Goal: Communication & Community: Share content

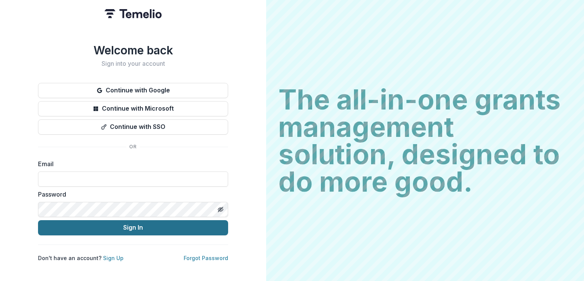
type input "**********"
click at [111, 228] on button "Sign In" at bounding box center [133, 227] width 190 height 15
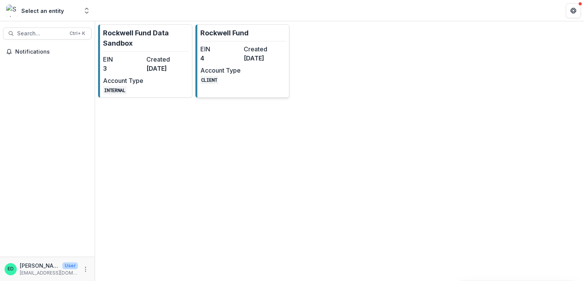
click at [244, 51] on dt "Created" at bounding box center [264, 48] width 40 height 9
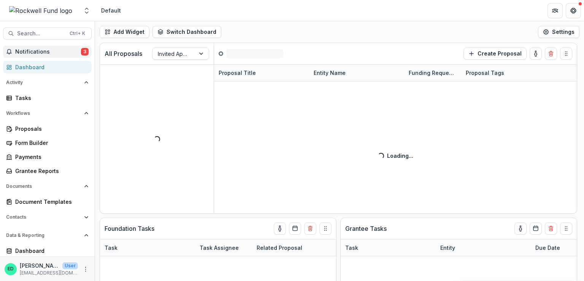
click at [42, 51] on span "Notifications" at bounding box center [48, 52] width 66 height 6
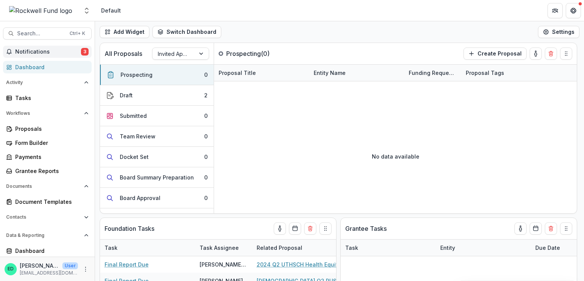
drag, startPoint x: 308, startPoint y: 136, endPoint x: 305, endPoint y: 2, distance: 133.9
click at [307, 132] on div "No data available" at bounding box center [395, 156] width 363 height 114
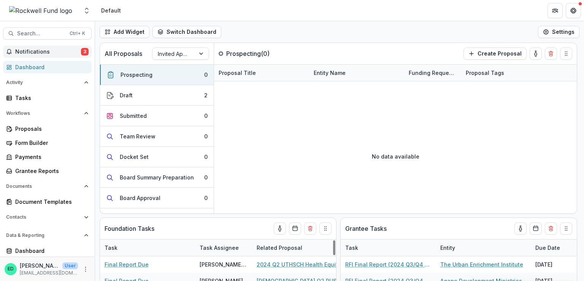
click at [52, 52] on span "Notifications" at bounding box center [48, 52] width 66 height 6
click at [363, 114] on div "No data available" at bounding box center [395, 156] width 363 height 114
click at [35, 52] on span "Notifications" at bounding box center [48, 52] width 66 height 6
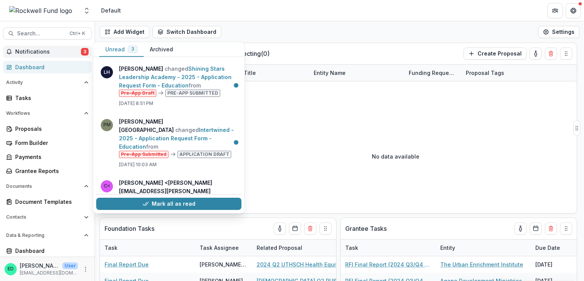
click at [167, 201] on button "Mark all as read" at bounding box center [168, 204] width 145 height 12
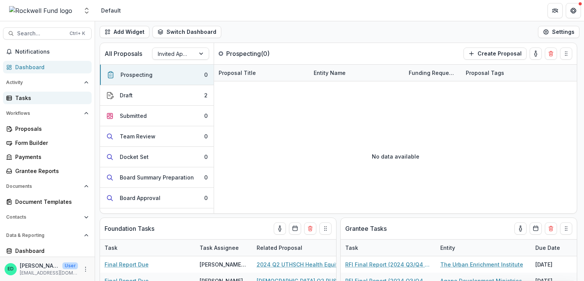
click at [40, 93] on link "Tasks" at bounding box center [47, 98] width 89 height 13
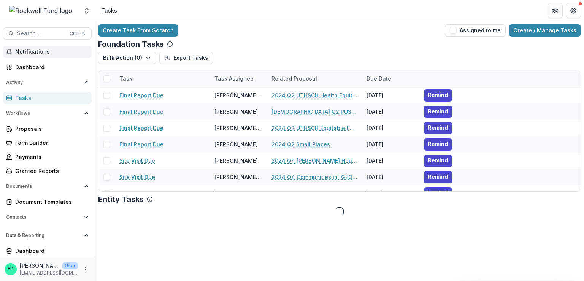
click at [41, 55] on button "Notifications" at bounding box center [47, 52] width 89 height 12
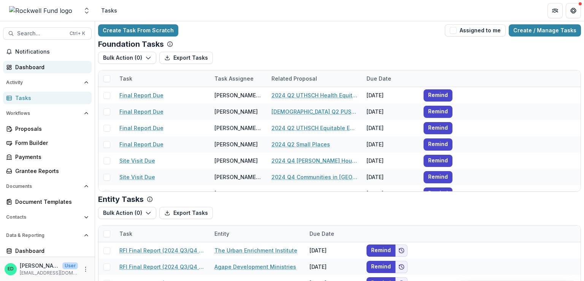
click at [33, 66] on div "Dashboard" at bounding box center [50, 67] width 70 height 8
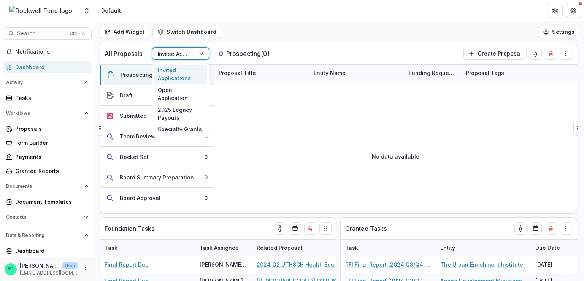
click at [189, 56] on div at bounding box center [174, 54] width 32 height 10
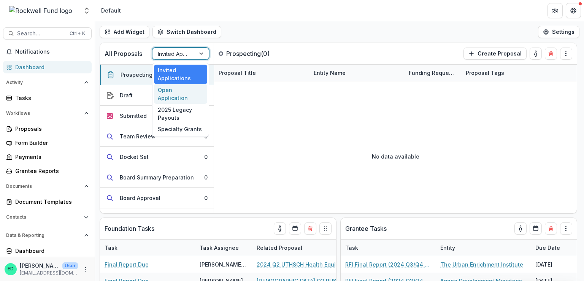
click at [186, 92] on div "Open Application" at bounding box center [180, 94] width 53 height 20
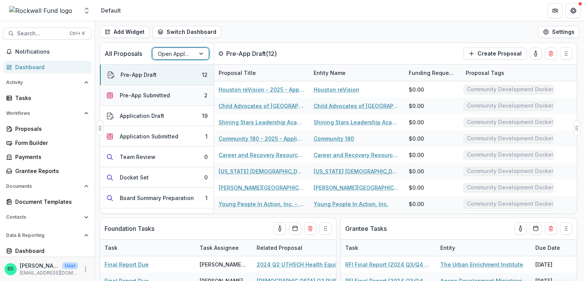
click at [180, 96] on button "Pre-App Submitted 2" at bounding box center [157, 95] width 114 height 21
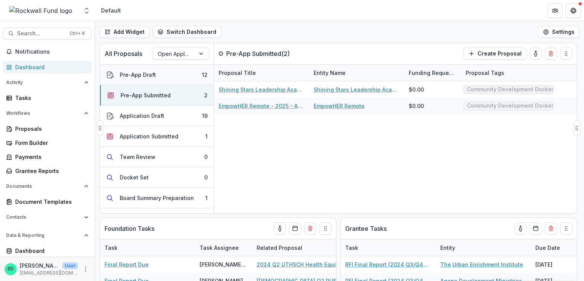
click at [167, 72] on button "Pre-App Draft 12" at bounding box center [157, 75] width 114 height 21
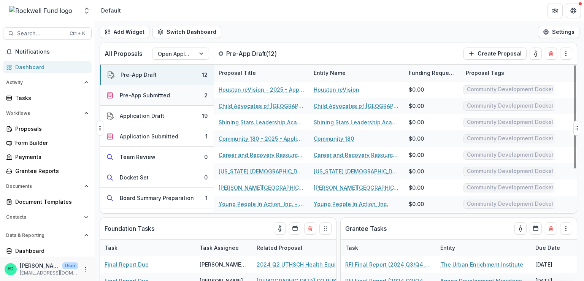
click at [147, 96] on div "Pre-App Submitted" at bounding box center [145, 95] width 50 height 8
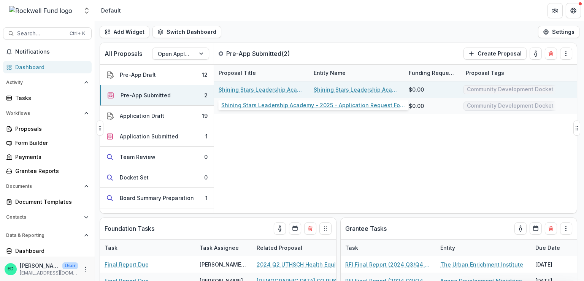
click at [271, 90] on link "Shining Stars Leadership Academy - 2025 - Application Request Form - Education" at bounding box center [262, 90] width 86 height 8
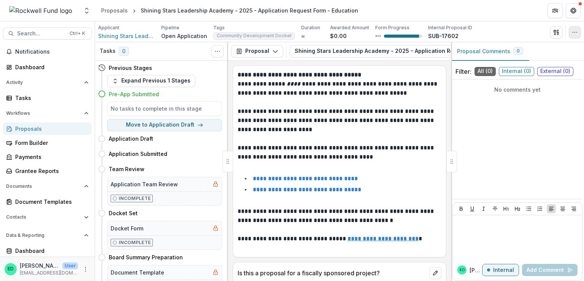
click at [570, 32] on button "button" at bounding box center [575, 32] width 12 height 12
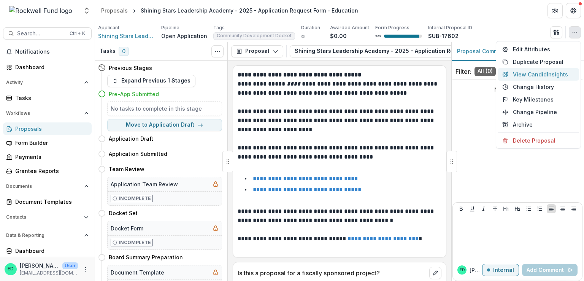
click at [539, 76] on button "View Candid Insights" at bounding box center [538, 74] width 81 height 13
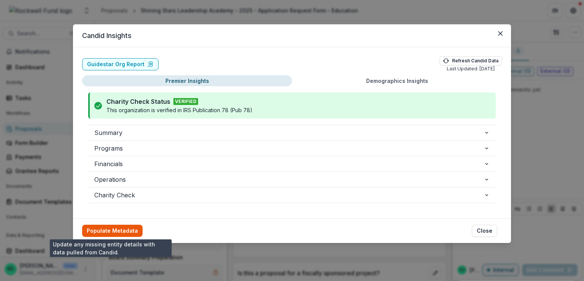
click at [114, 226] on button "Populate Metadata" at bounding box center [112, 231] width 60 height 12
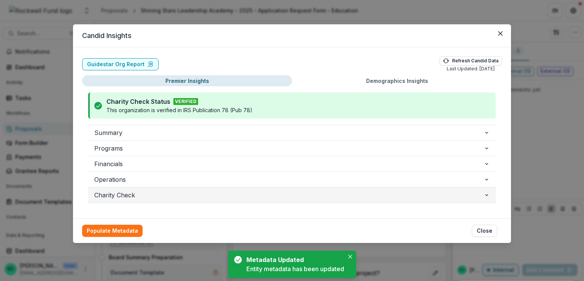
click at [122, 197] on span "Charity Check" at bounding box center [288, 194] width 389 height 9
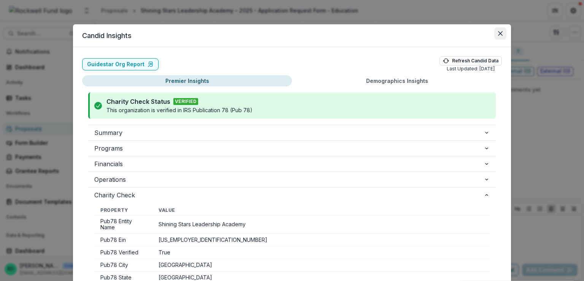
click at [500, 38] on button "Close" at bounding box center [500, 33] width 12 height 12
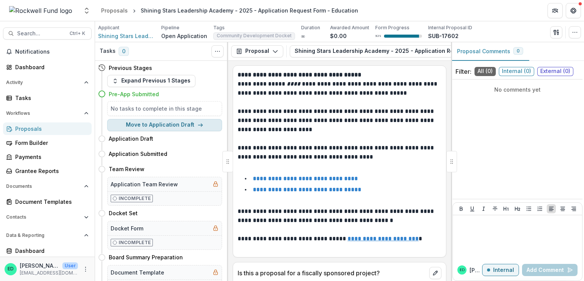
click at [171, 126] on button "Move to Application Draft" at bounding box center [164, 125] width 115 height 12
select select "**********"
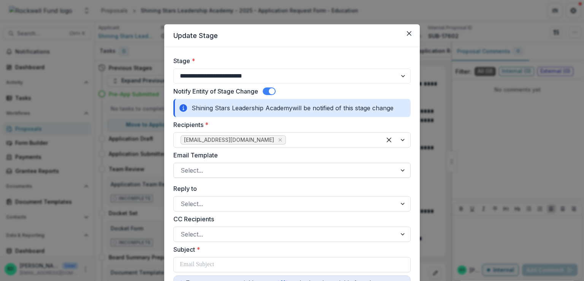
click at [228, 170] on div at bounding box center [285, 170] width 209 height 11
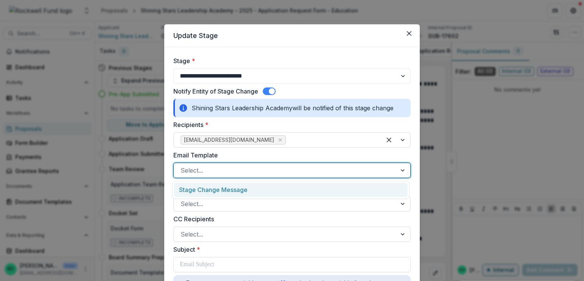
click at [221, 190] on div "Stage Change Message" at bounding box center [290, 190] width 233 height 14
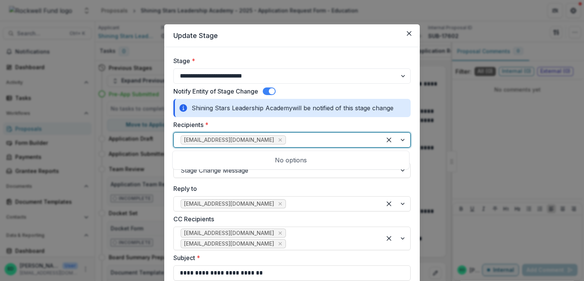
click at [305, 142] on div at bounding box center [330, 140] width 87 height 11
click at [306, 121] on label "Recipients *" at bounding box center [289, 124] width 233 height 9
click at [289, 135] on input "Recipients *" at bounding box center [288, 139] width 2 height 9
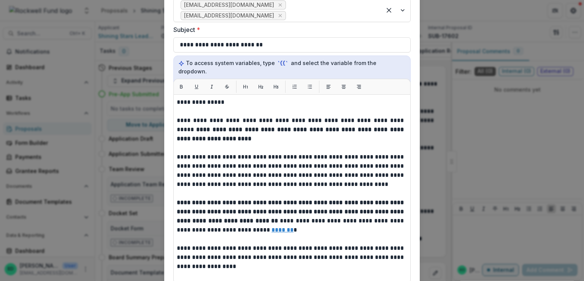
scroll to position [354, 0]
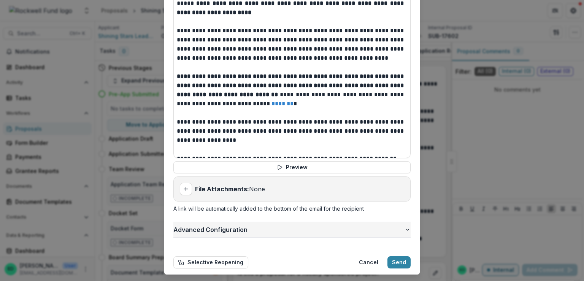
click at [205, 225] on span "Advanced Configuration" at bounding box center [288, 229] width 231 height 9
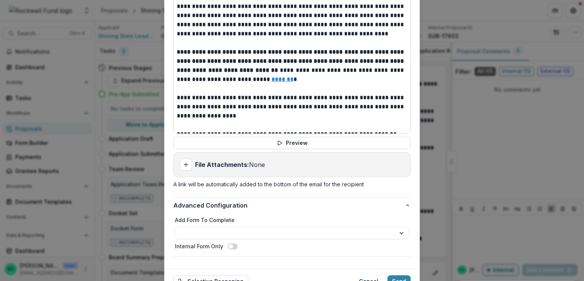
scroll to position [398, 0]
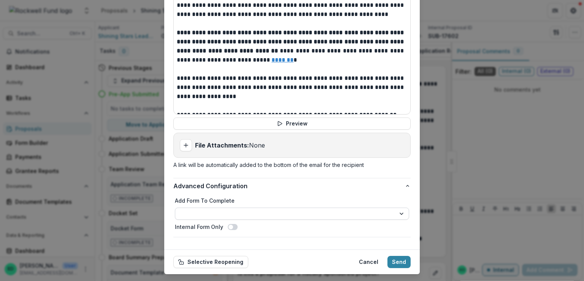
click at [221, 208] on select "**********" at bounding box center [292, 214] width 234 height 12
select select "**********"
click at [396, 256] on button "Send" at bounding box center [398, 262] width 23 height 12
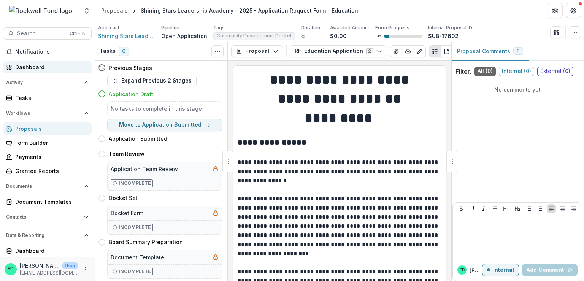
click at [33, 64] on div "Dashboard" at bounding box center [50, 67] width 70 height 8
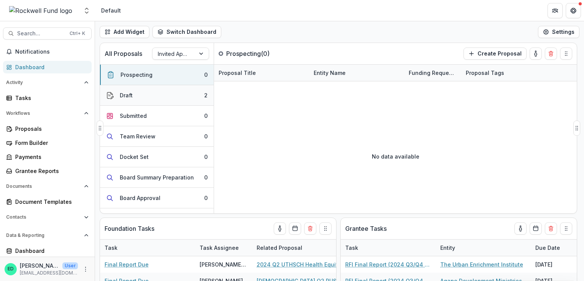
click at [167, 100] on button "Draft 2" at bounding box center [157, 95] width 114 height 21
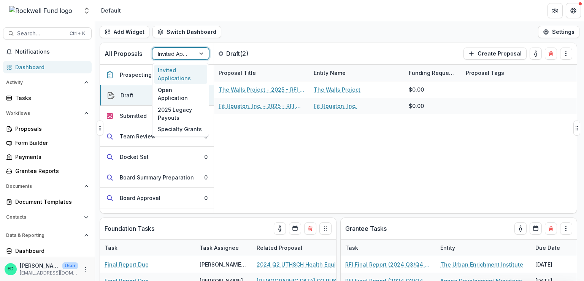
click at [178, 55] on div at bounding box center [174, 54] width 32 height 10
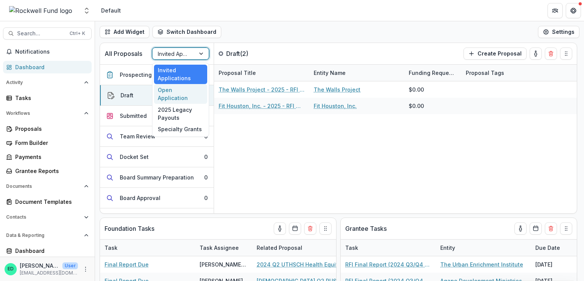
click at [178, 94] on div "Open Application" at bounding box center [180, 94] width 53 height 20
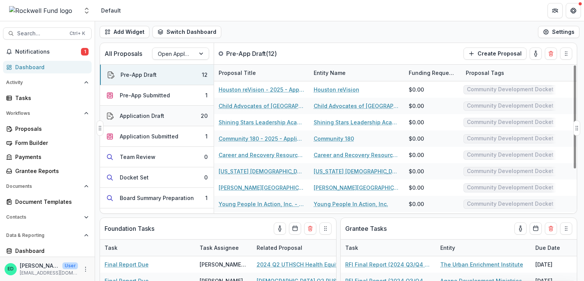
click at [177, 120] on button "Application Draft 20" at bounding box center [157, 116] width 114 height 21
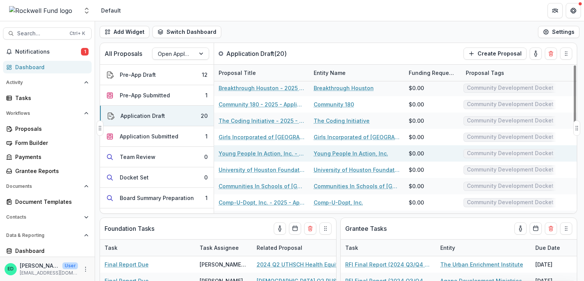
scroll to position [195, 0]
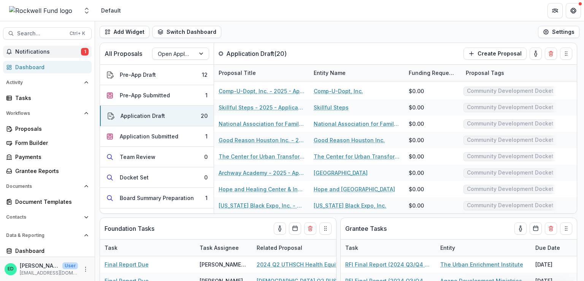
click at [48, 51] on span "Notifications" at bounding box center [48, 52] width 66 height 6
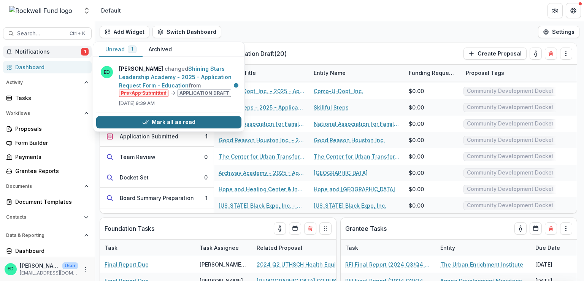
click at [165, 119] on button "Mark all as read" at bounding box center [168, 122] width 145 height 12
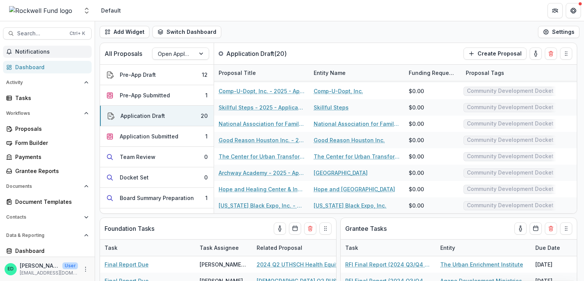
click at [301, 15] on header "Default" at bounding box center [339, 10] width 489 height 21
click at [29, 51] on span "Notifications" at bounding box center [51, 52] width 73 height 6
click at [27, 63] on div "Dashboard" at bounding box center [50, 67] width 70 height 8
click at [53, 94] on div "Tasks" at bounding box center [50, 98] width 70 height 8
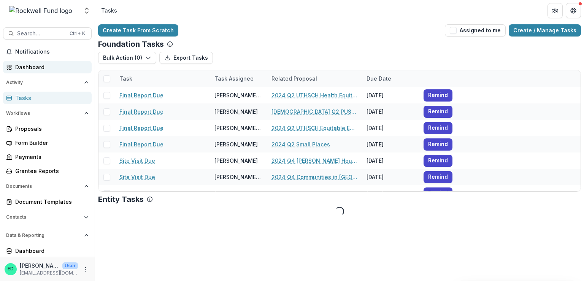
click at [30, 61] on link "Dashboard" at bounding box center [47, 67] width 89 height 13
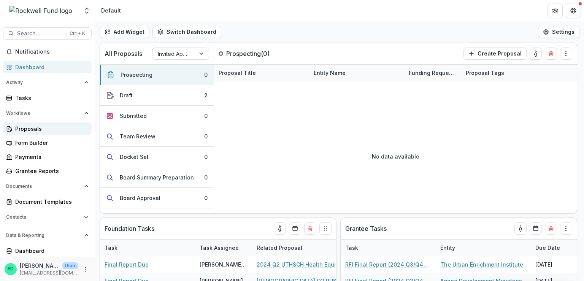
click at [16, 127] on div "Proposals" at bounding box center [50, 129] width 70 height 8
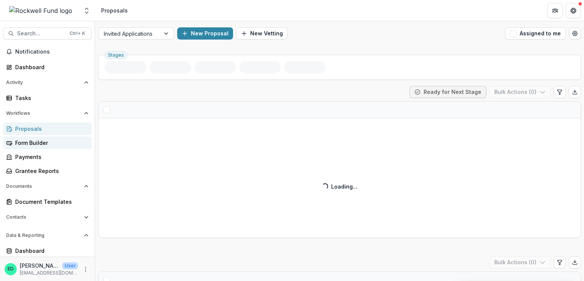
click at [20, 144] on div "Form Builder" at bounding box center [50, 143] width 70 height 8
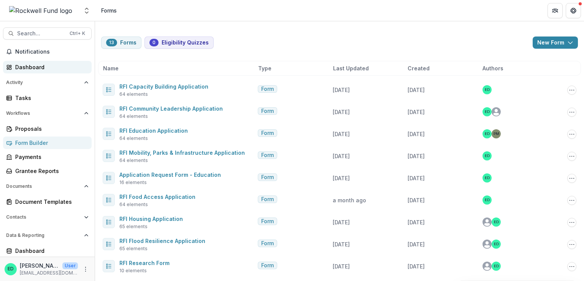
click at [36, 68] on div "Dashboard" at bounding box center [50, 67] width 70 height 8
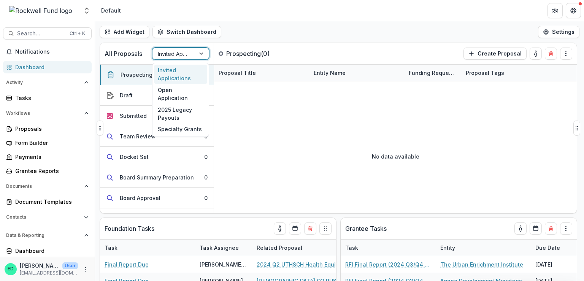
click at [181, 49] on div at bounding box center [174, 54] width 32 height 10
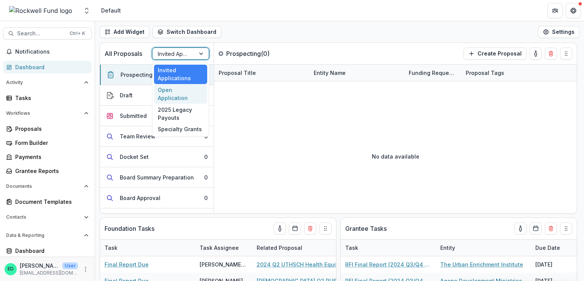
click at [169, 89] on div "Open Application" at bounding box center [180, 94] width 53 height 20
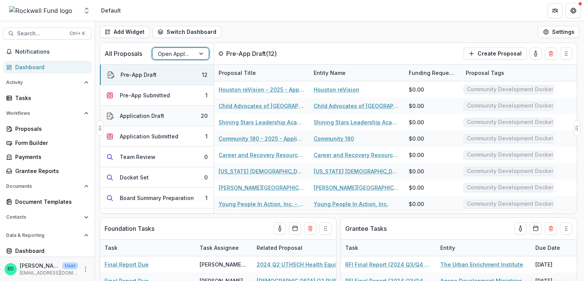
click at [182, 122] on button "Application Draft 20" at bounding box center [157, 116] width 114 height 21
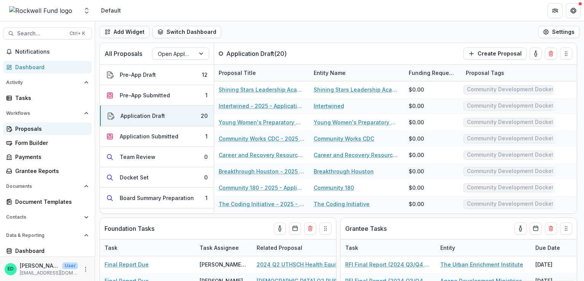
click at [33, 126] on div "Proposals" at bounding box center [50, 129] width 70 height 8
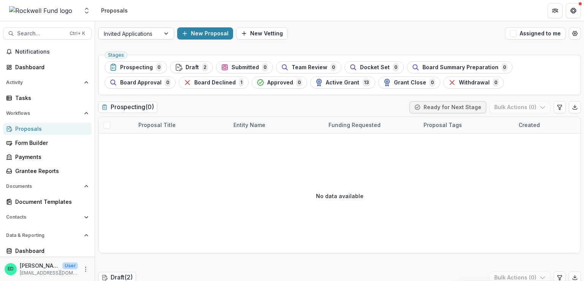
click at [161, 36] on div at bounding box center [167, 33] width 14 height 11
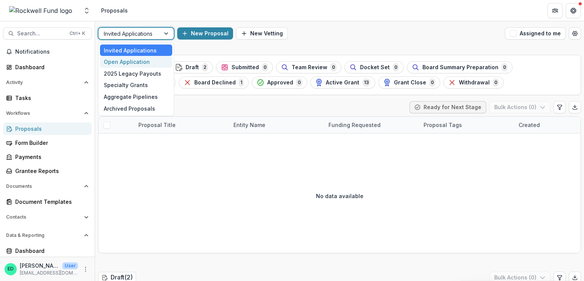
click at [151, 62] on div "Open Application" at bounding box center [136, 62] width 72 height 12
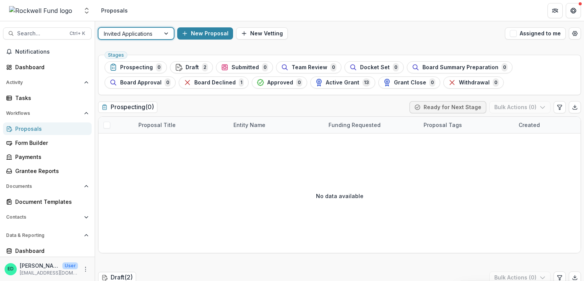
click at [154, 29] on div at bounding box center [129, 34] width 51 height 10
click at [166, 31] on div at bounding box center [167, 33] width 14 height 11
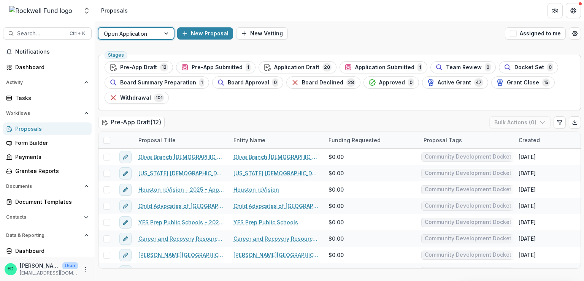
click at [303, 66] on span "Application Draft" at bounding box center [296, 67] width 45 height 6
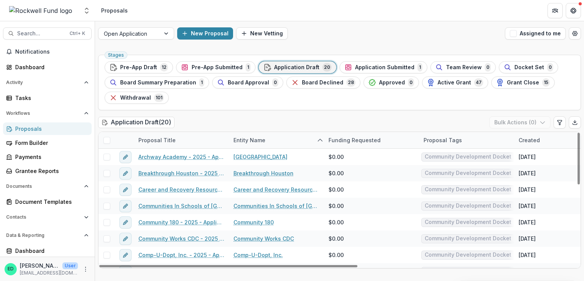
click at [108, 140] on span at bounding box center [106, 140] width 7 height 7
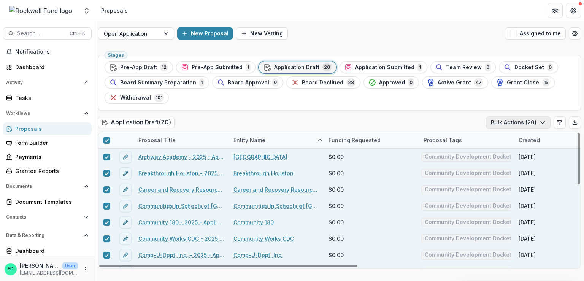
click at [519, 125] on button "Bulk Actions ( 20 )" at bounding box center [518, 122] width 65 height 12
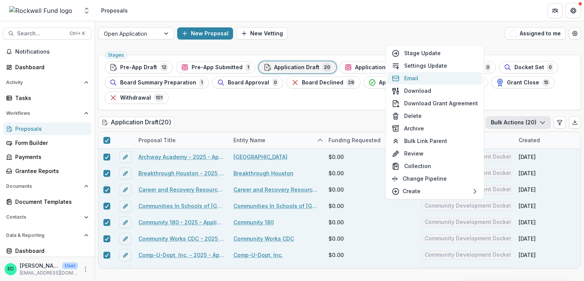
click at [422, 76] on button "Email" at bounding box center [434, 78] width 95 height 13
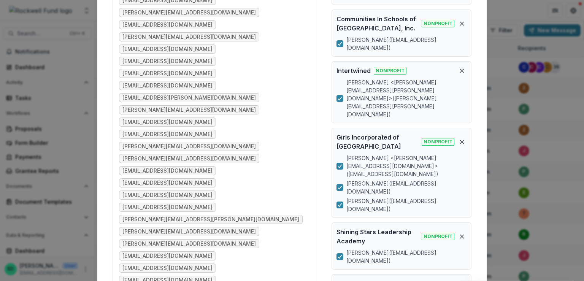
scroll to position [266, 0]
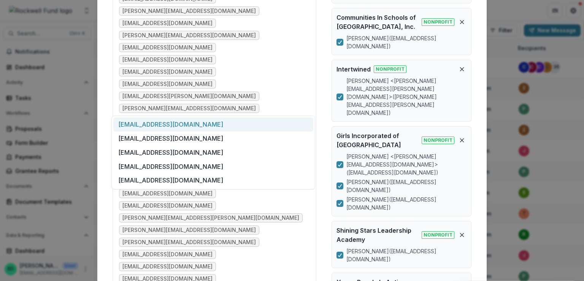
click at [158, 127] on div "[EMAIL_ADDRESS][DOMAIN_NAME]" at bounding box center [213, 124] width 200 height 14
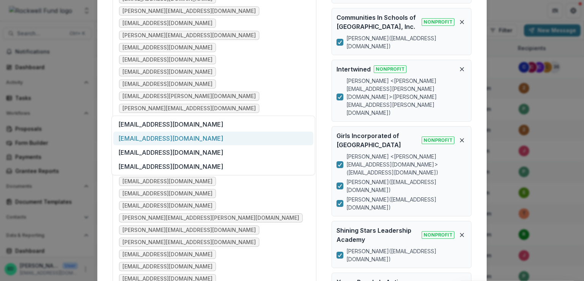
click at [182, 138] on div "[EMAIL_ADDRESS][DOMAIN_NAME]" at bounding box center [213, 139] width 200 height 14
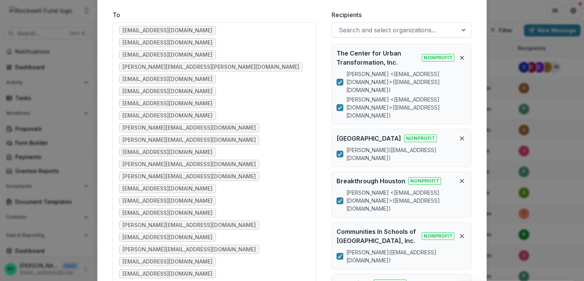
scroll to position [152, 0]
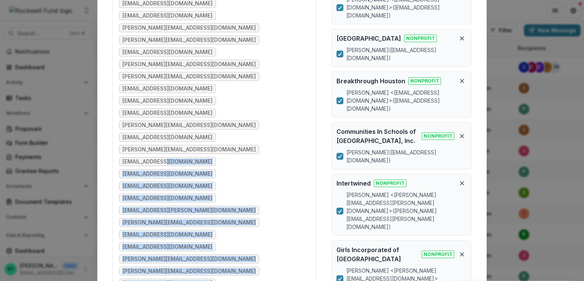
drag, startPoint x: 192, startPoint y: 174, endPoint x: 159, endPoint y: 52, distance: 126.4
click at [159, 52] on ul "[EMAIL_ADDRESS][DOMAIN_NAME] [EMAIL_ADDRESS][DOMAIN_NAME] [EMAIL_ADDRESS][DOMAI…" at bounding box center [214, 168] width 191 height 484
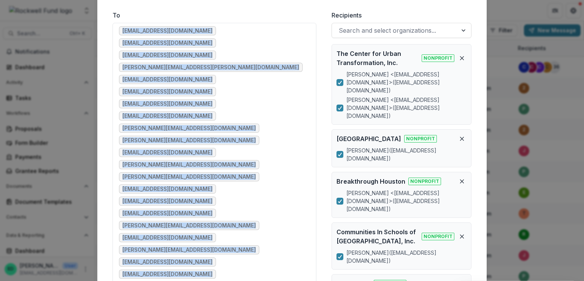
scroll to position [69, 0]
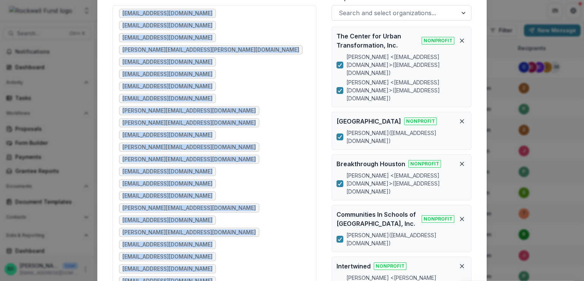
drag, startPoint x: 122, startPoint y: 82, endPoint x: 183, endPoint y: 259, distance: 187.2
click at [183, 259] on ul "[EMAIL_ADDRESS][DOMAIN_NAME] [EMAIL_ADDRESS][DOMAIN_NAME] [EMAIL_ADDRESS][DOMAI…" at bounding box center [214, 251] width 191 height 484
copy ul "[EMAIL_ADDRESS][DOMAIN_NAME] [EMAIL_ADDRESS][DOMAIN_NAME] [EMAIL_ADDRESS][DOMAI…"
click at [278, 160] on ul "[EMAIL_ADDRESS][DOMAIN_NAME] [EMAIL_ADDRESS][DOMAIN_NAME] [EMAIL_ADDRESS][DOMAI…" at bounding box center [214, 251] width 191 height 484
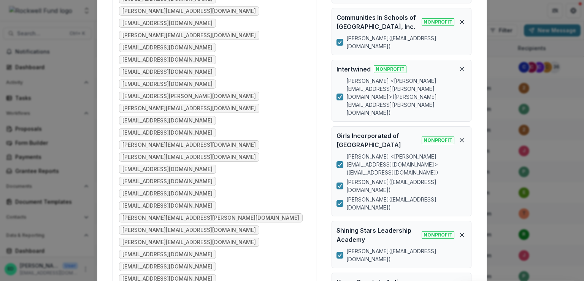
scroll to position [0, 0]
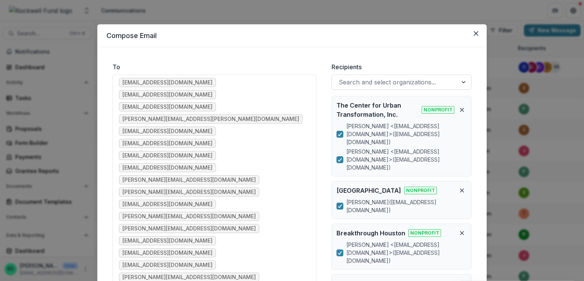
click at [471, 31] on button "Close" at bounding box center [476, 33] width 12 height 12
